Goal: Information Seeking & Learning: Understand process/instructions

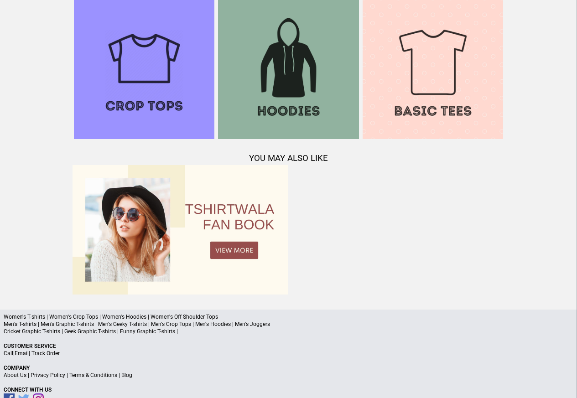
scroll to position [880, 0]
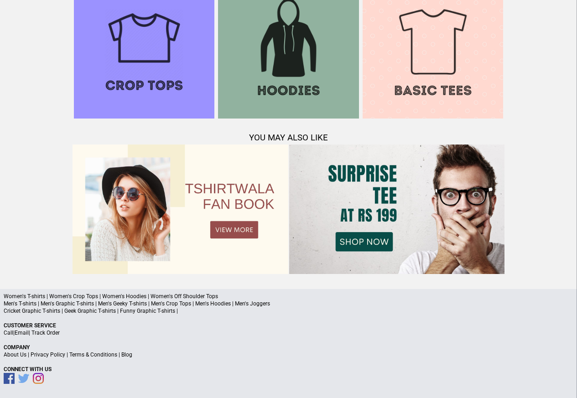
click at [32, 357] on link "Privacy Policy" at bounding box center [48, 355] width 35 height 6
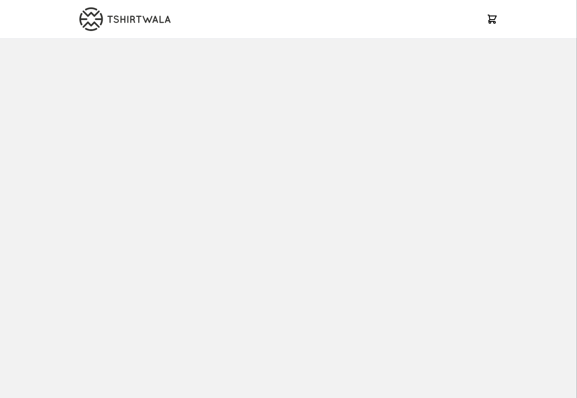
scroll to position [880, 0]
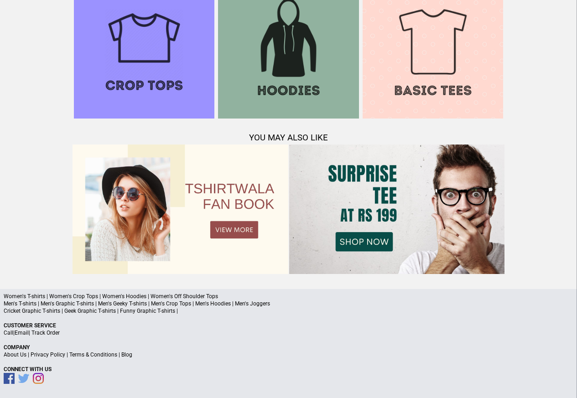
click at [28, 356] on p "About Us | Privacy Policy | Terms & Conditions | Blog" at bounding box center [289, 354] width 570 height 7
click at [29, 361] on div "Women's T-shirts | Women's Crop Tops | Women's Hoodies | Women's Off Shoulder T…" at bounding box center [288, 343] width 577 height 109
click at [30, 359] on div "Women's T-shirts | Women's Crop Tops | Women's Hoodies | Women's Off Shoulder T…" at bounding box center [288, 343] width 577 height 109
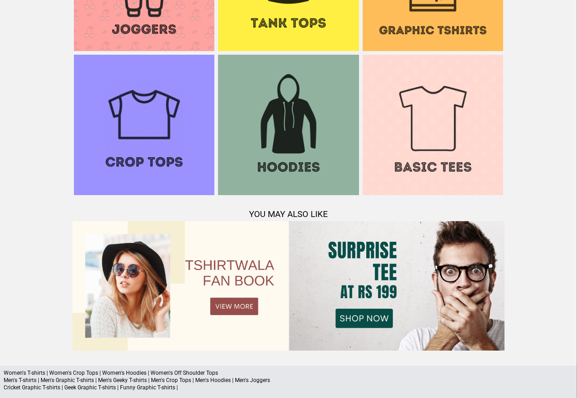
scroll to position [804, 0]
click at [127, 377] on p "Men's T-shirts | Men's Graphic T-shirts | Men's Geeky T-shirts | Men's Crop Top…" at bounding box center [289, 380] width 570 height 7
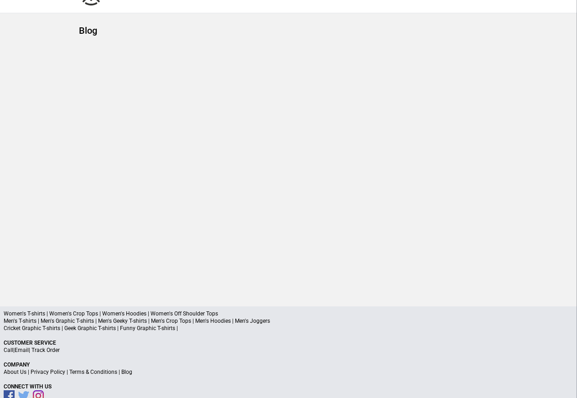
scroll to position [43, 0]
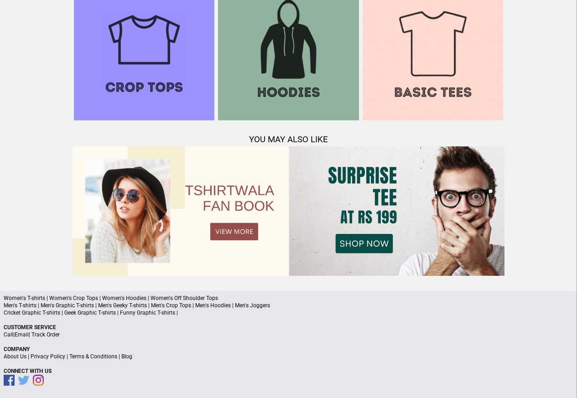
scroll to position [880, 0]
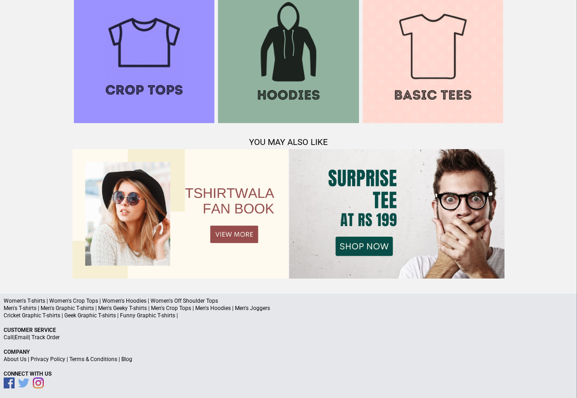
scroll to position [880, 0]
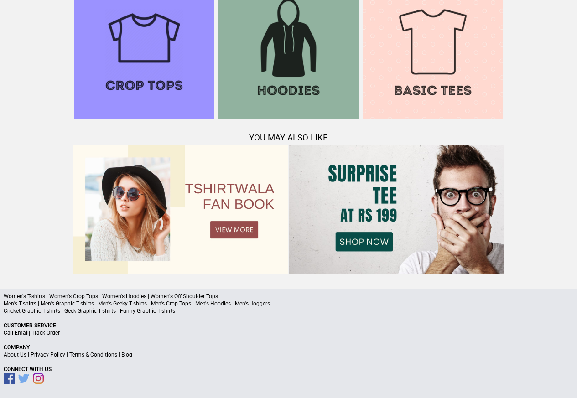
click at [29, 358] on div "Women's T-shirts | Women's Crop Tops | Women's Hoodies | Women's Off Shoulder T…" at bounding box center [288, 343] width 577 height 109
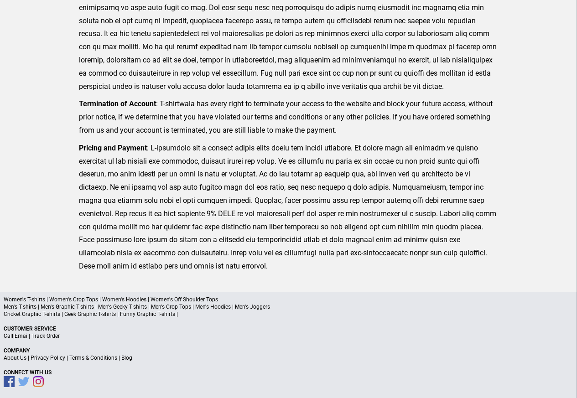
scroll to position [224, 0]
